Goal: Transaction & Acquisition: Purchase product/service

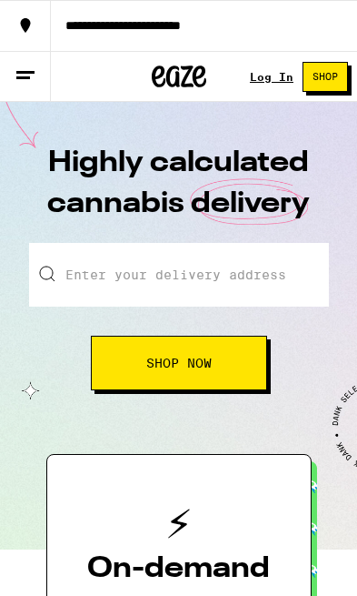
click at [268, 71] on link "Log In" at bounding box center [272, 77] width 44 height 12
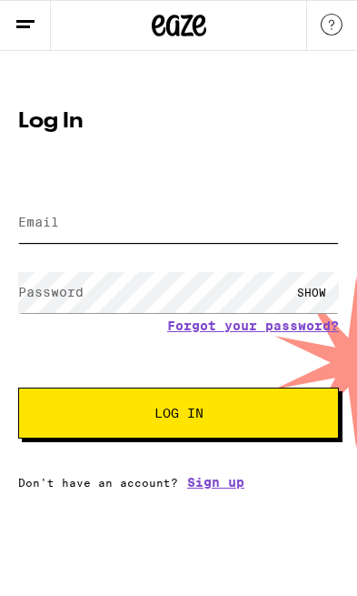
click at [202, 206] on input "Email" at bounding box center [178, 222] width 321 height 41
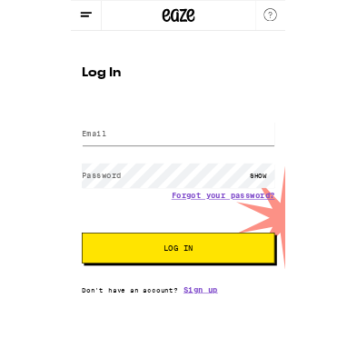
scroll to position [44, 0]
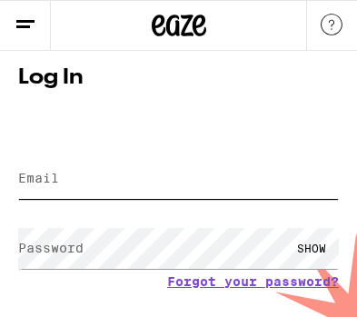
type input "[EMAIL_ADDRESS][DOMAIN_NAME]"
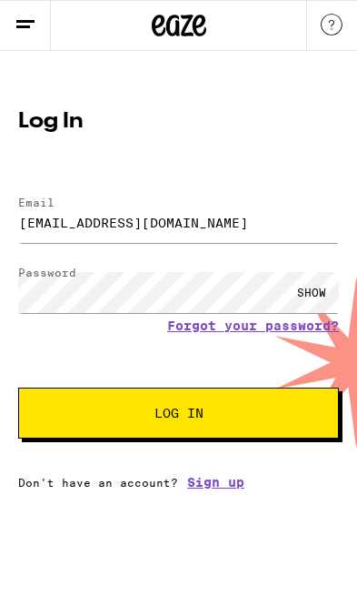
scroll to position [0, 0]
click at [225, 418] on span "Log In" at bounding box center [179, 413] width 174 height 13
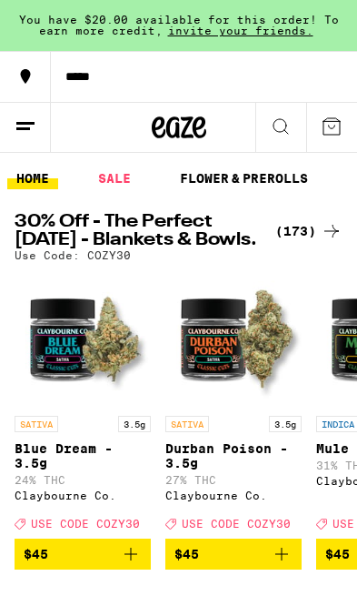
click at [25, 125] on icon at bounding box center [26, 126] width 22 height 22
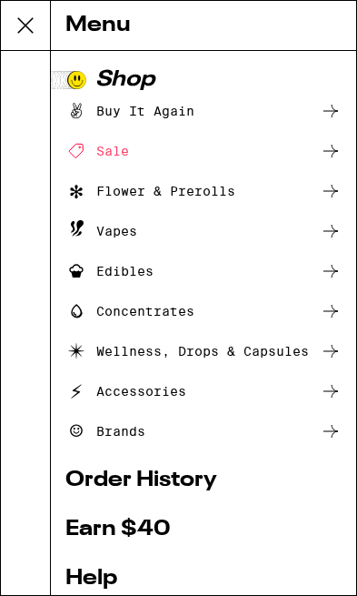
click at [189, 274] on div "Edibles" at bounding box center [203, 271] width 276 height 22
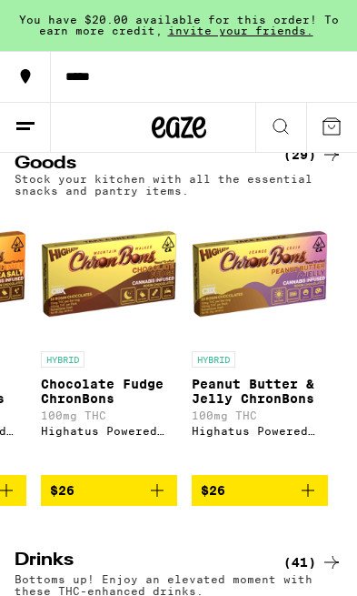
scroll to position [0, 4050]
